Goal: Task Accomplishment & Management: Use online tool/utility

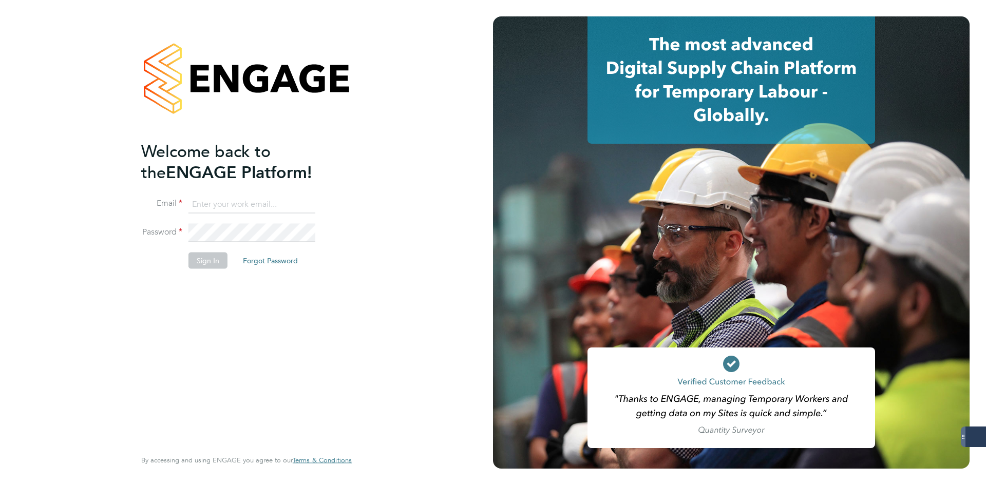
type input "jlaws@skilledcareers.co.uk"
click at [212, 256] on button "Sign In" at bounding box center [207, 260] width 39 height 16
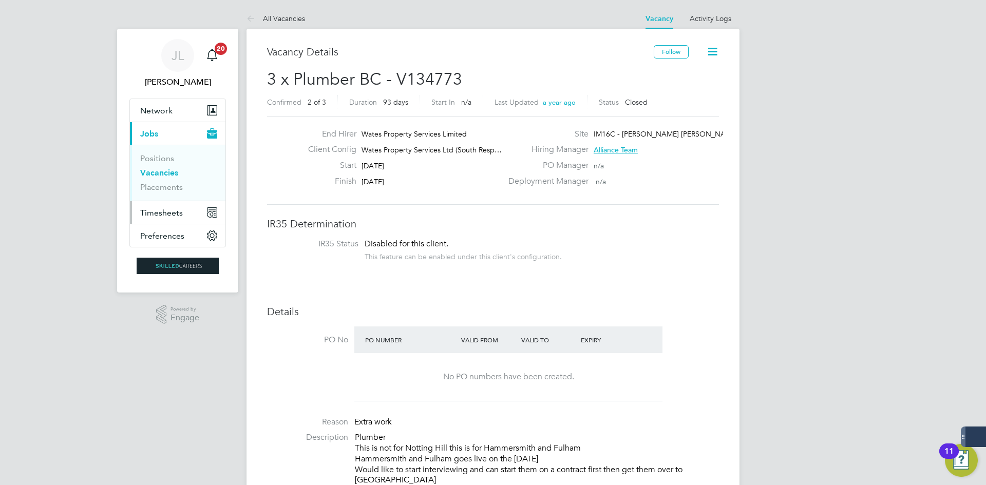
click at [194, 216] on button "Timesheets" at bounding box center [178, 212] width 96 height 23
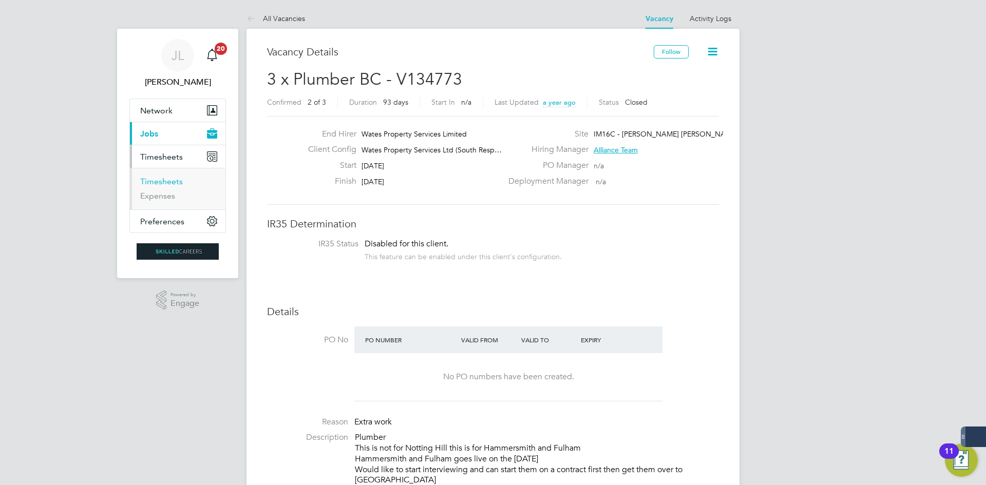
click at [168, 184] on link "Timesheets" at bounding box center [161, 182] width 43 height 10
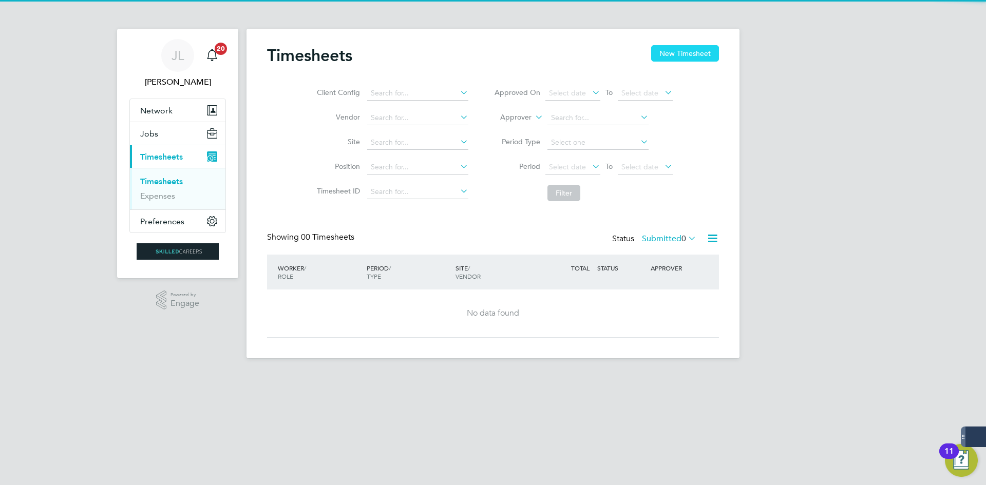
click at [700, 49] on button "New Timesheet" at bounding box center [685, 53] width 68 height 16
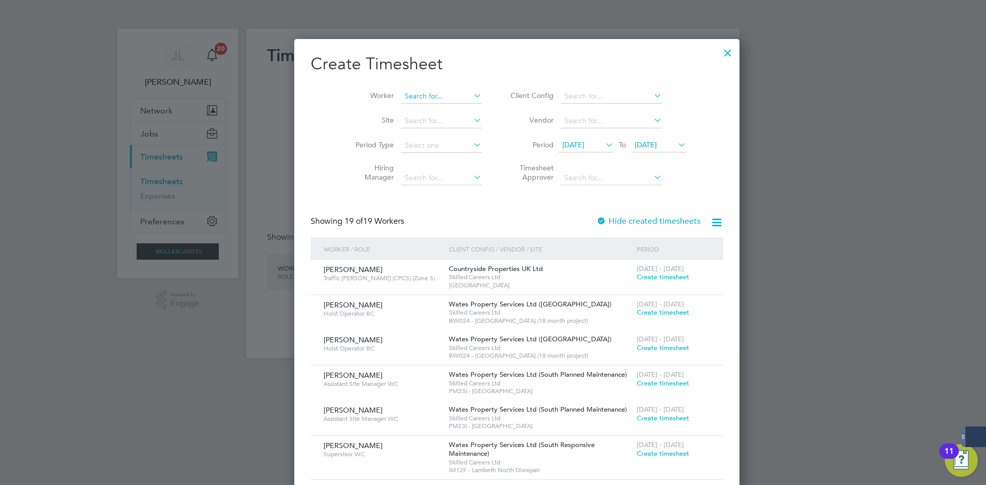
click at [417, 101] on input at bounding box center [441, 96] width 81 height 14
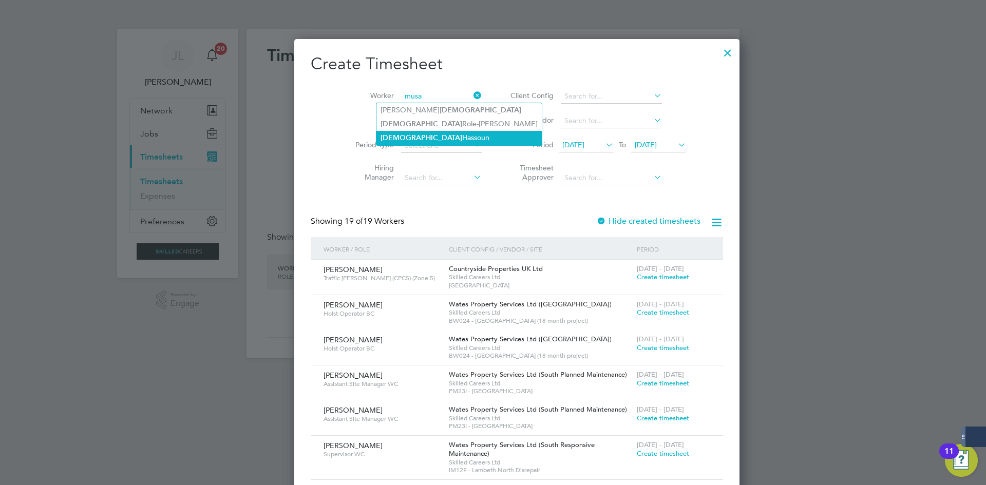
click at [399, 134] on li "[PERSON_NAME]" at bounding box center [458, 138] width 165 height 14
type input "[PERSON_NAME]"
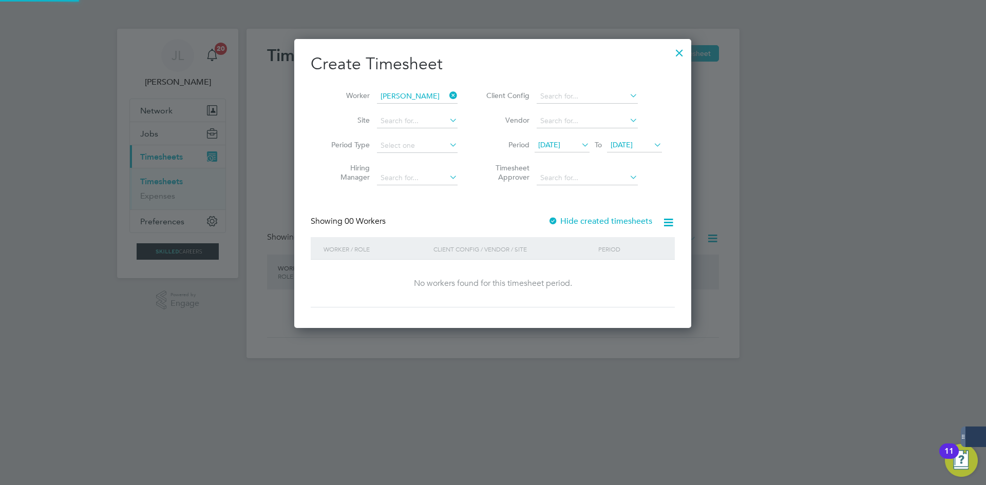
click at [560, 144] on span "[DATE]" at bounding box center [549, 144] width 22 height 9
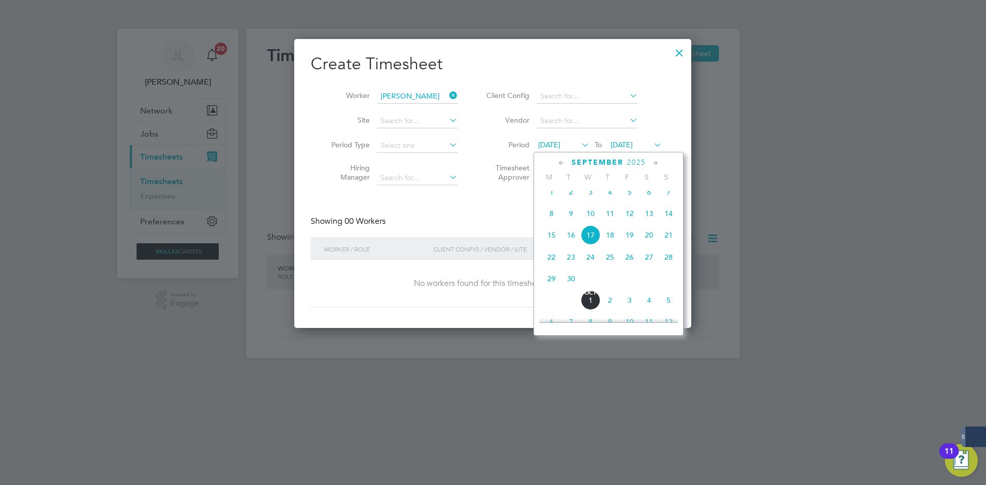
click at [588, 218] on span "10" at bounding box center [591, 214] width 20 height 20
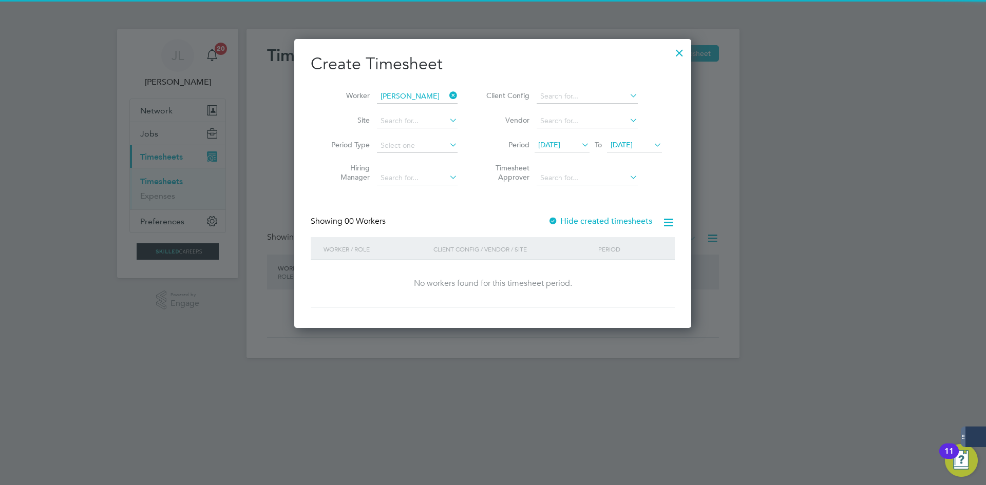
click at [643, 219] on label "Hide created timesheets" at bounding box center [600, 221] width 104 height 10
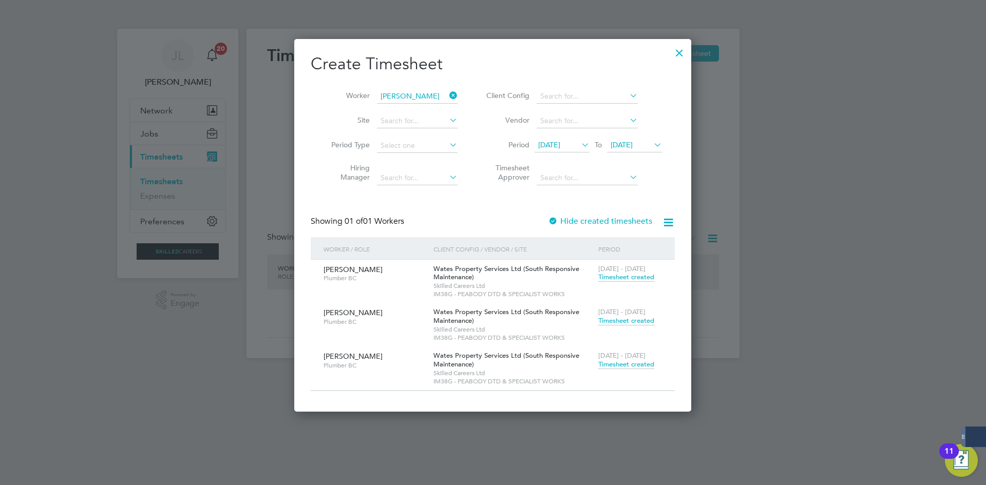
click at [629, 358] on div "[DATE] - [DATE] Timesheet created" at bounding box center [630, 361] width 69 height 28
click at [623, 357] on span "[DATE] - [DATE]" at bounding box center [621, 355] width 47 height 9
click at [605, 366] on span "Timesheet created" at bounding box center [626, 364] width 56 height 9
